Goal: Task Accomplishment & Management: Use online tool/utility

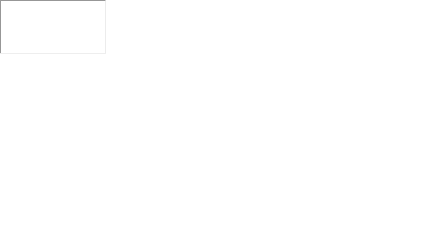
click img
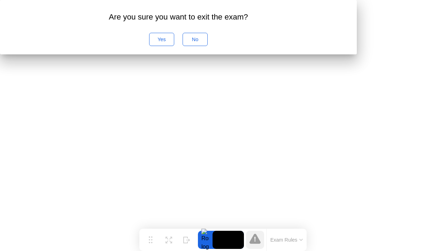
click at [205, 42] on div "No" at bounding box center [195, 40] width 20 height 6
click div "Oops, we lost contact It seems you lost your internet connection. You have 25 s…"
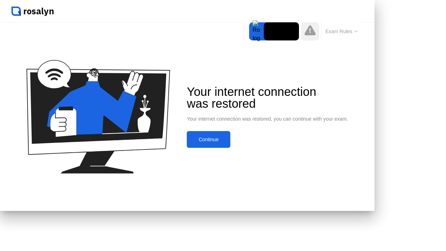
click at [228, 142] on div "Continue" at bounding box center [208, 140] width 39 height 6
click at [374, 77] on div "Your internet connection was restored Your internet connection was restored, yo…" at bounding box center [187, 117] width 374 height 188
click at [228, 142] on div "Continue" at bounding box center [208, 140] width 39 height 6
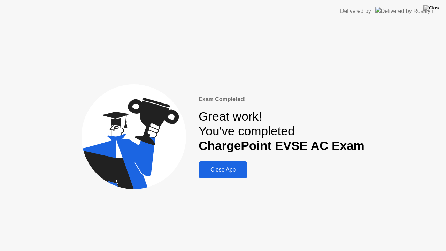
click at [229, 168] on div "Close App" at bounding box center [223, 169] width 45 height 6
